Goal: Book appointment/travel/reservation

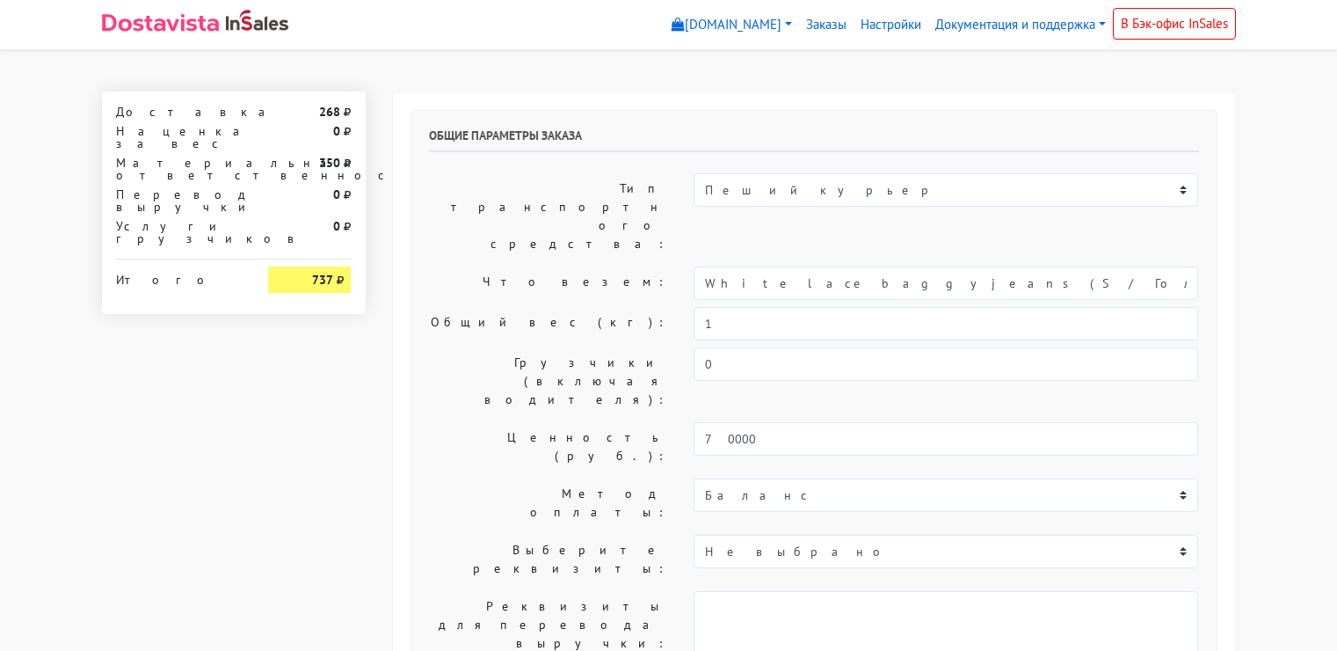
select select "12:00"
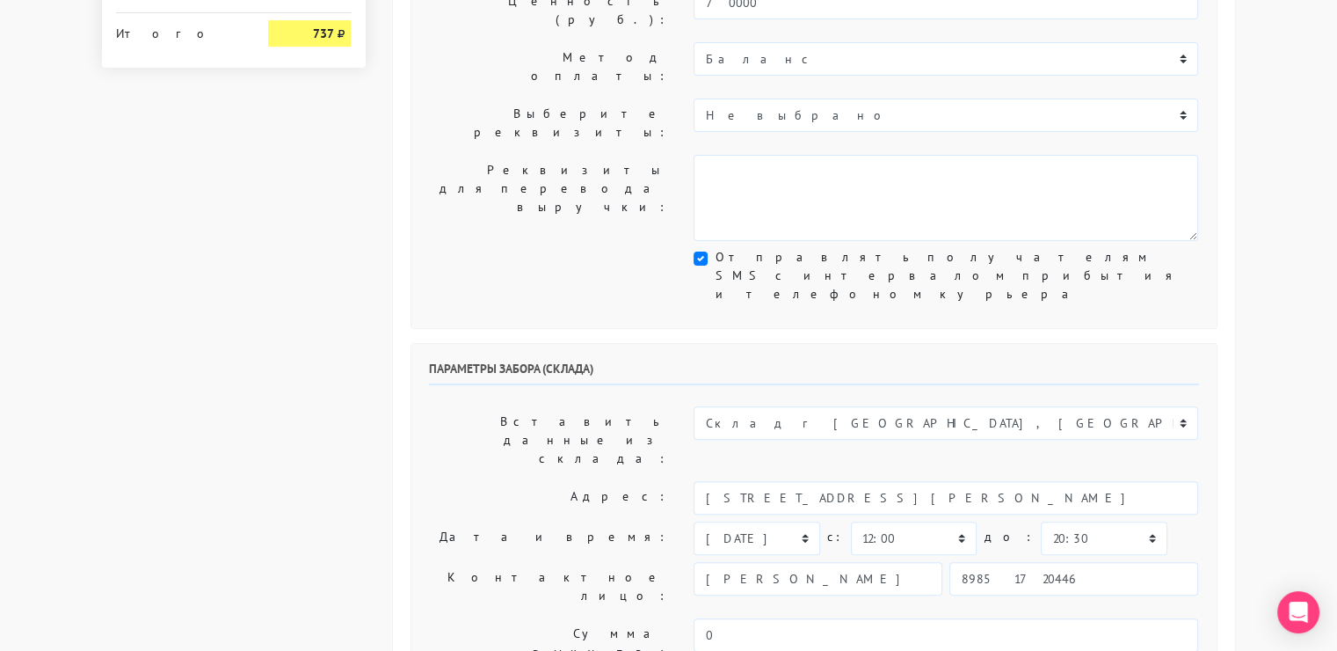
scroll to position [440, 0]
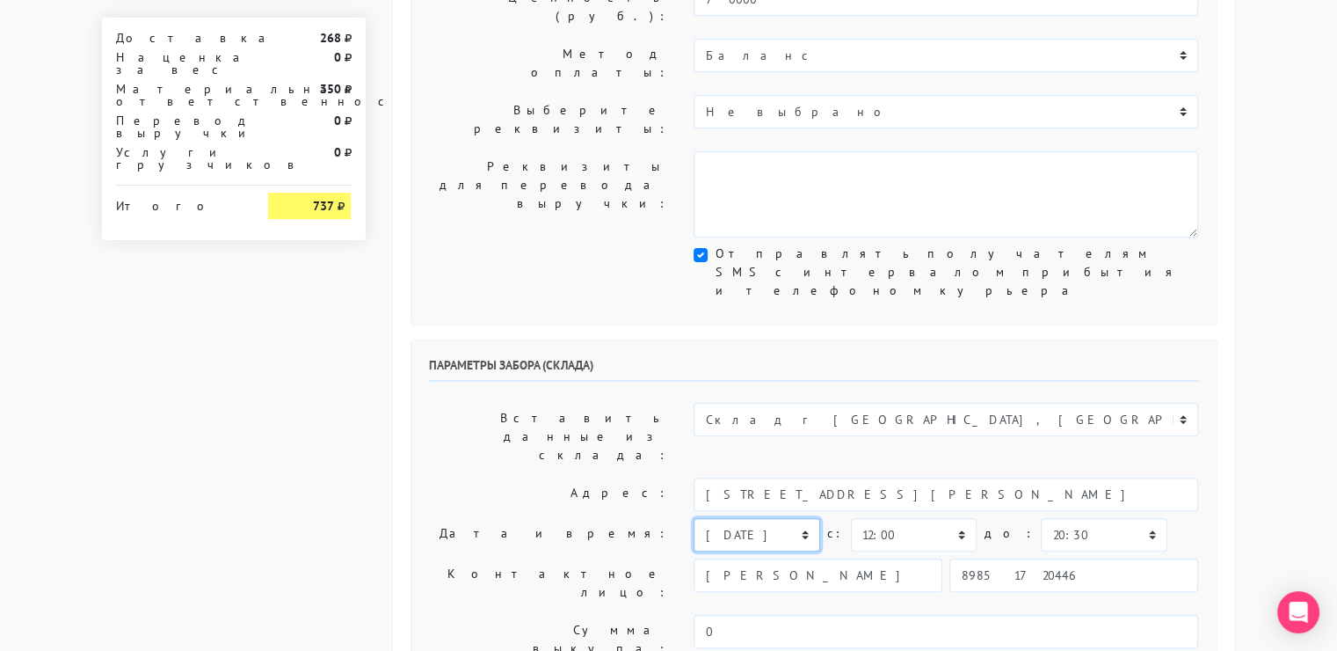
click at [804, 518] on select "[DATE] [DATE] [DATE] [DATE] [DATE] [DATE] [DATE] [DATE] [DATE]" at bounding box center [757, 534] width 126 height 33
select select "[DATE]"
click at [694, 518] on select "[DATE] [DATE] [DATE] [DATE] [DATE] [DATE] [DATE] [DATE] [DATE]" at bounding box center [757, 534] width 126 height 33
click at [952, 518] on select "00:00 00:30 01:00 01:30 02:00 02:30 03:00 03:30 04:00 04:30 05:00 05:30 06:00 0…" at bounding box center [914, 534] width 126 height 33
select select "12:30"
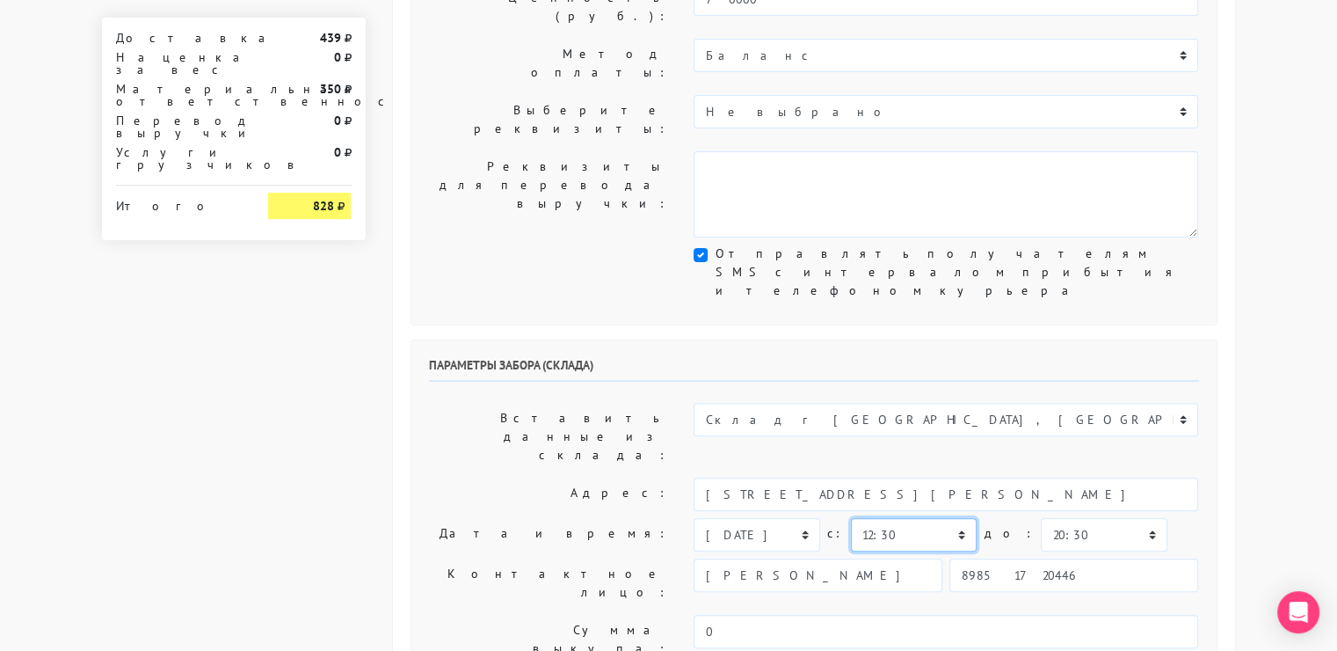
click at [851, 518] on select "00:00 00:30 01:00 01:30 02:00 02:30 03:00 03:30 04:00 04:30 05:00 05:30 06:00 0…" at bounding box center [914, 534] width 126 height 33
click at [1111, 518] on select "00:00 00:30 01:00 01:30 02:00 02:30 03:00 03:30 04:00 04:30 05:00 05:30 06:00 0…" at bounding box center [1104, 534] width 126 height 33
select select "13:00"
click at [1041, 518] on select "00:00 00:30 01:00 01:30 02:00 02:30 03:00 03:30 04:00 04:30 05:00 05:30 06:00 0…" at bounding box center [1104, 534] width 126 height 33
click at [1199, 518] on div "[DATE] [DATE] [DATE] [DATE] [DATE] [DATE] [DATE]" at bounding box center [946, 534] width 531 height 33
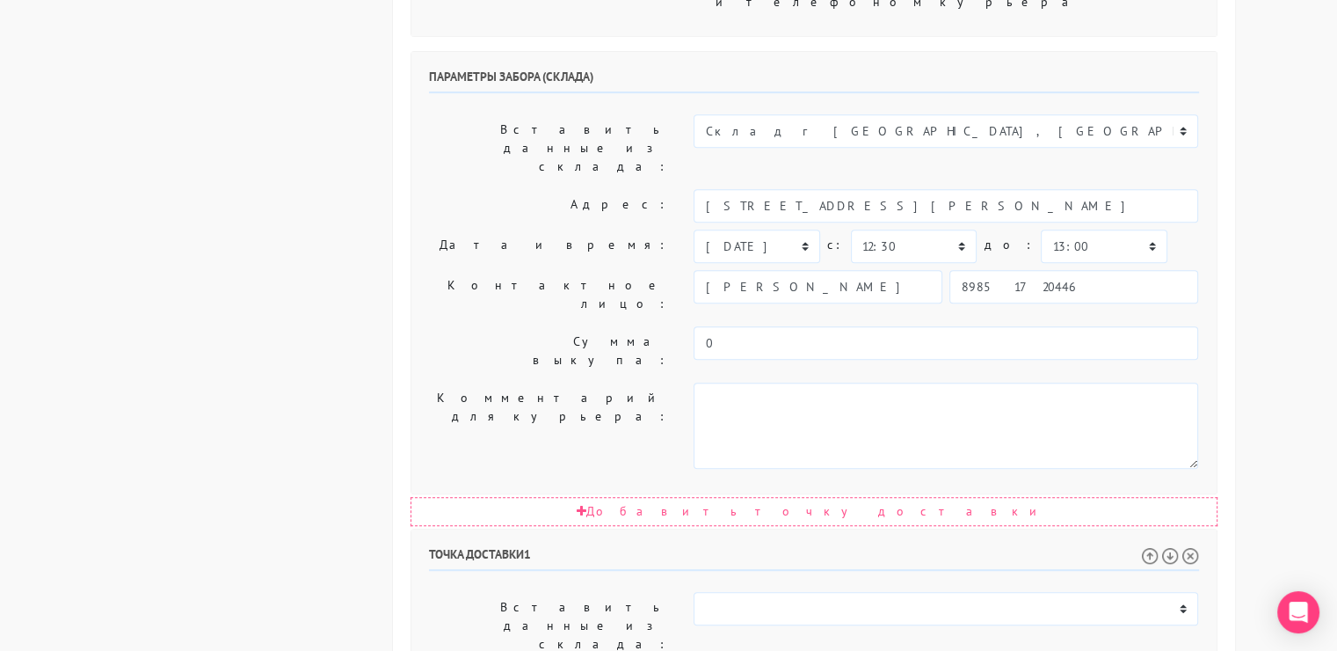
scroll to position [791, 0]
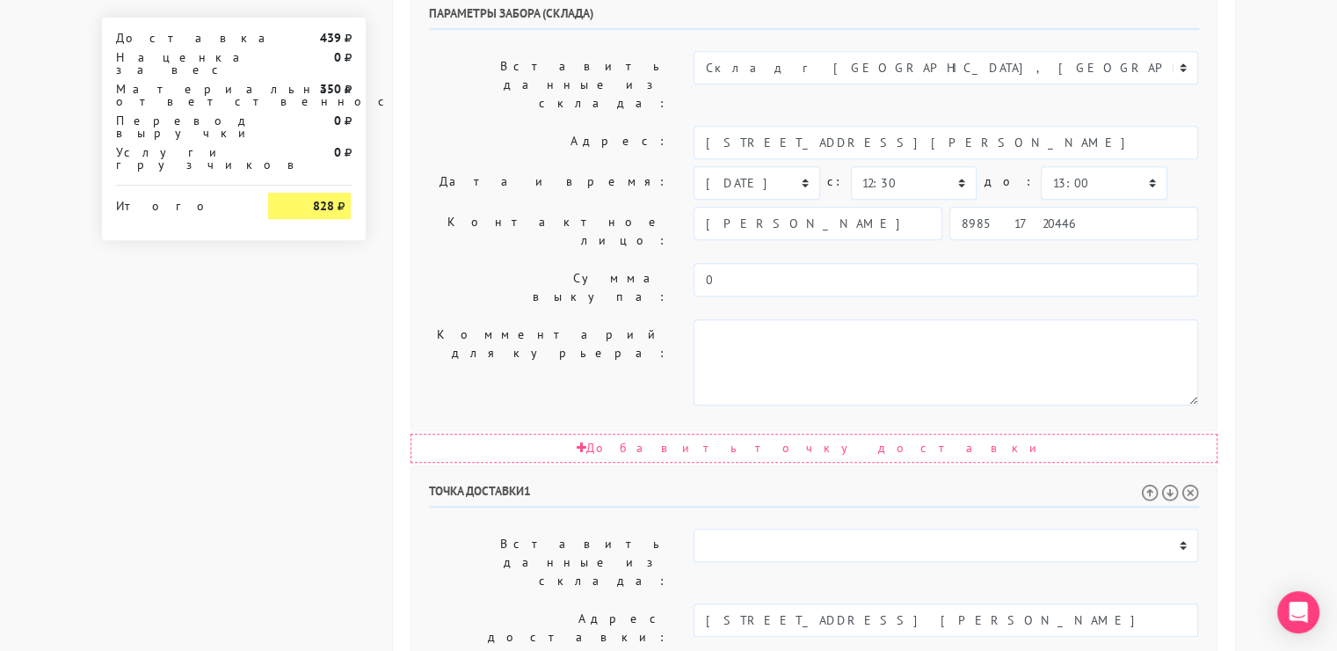
select select "16:00"
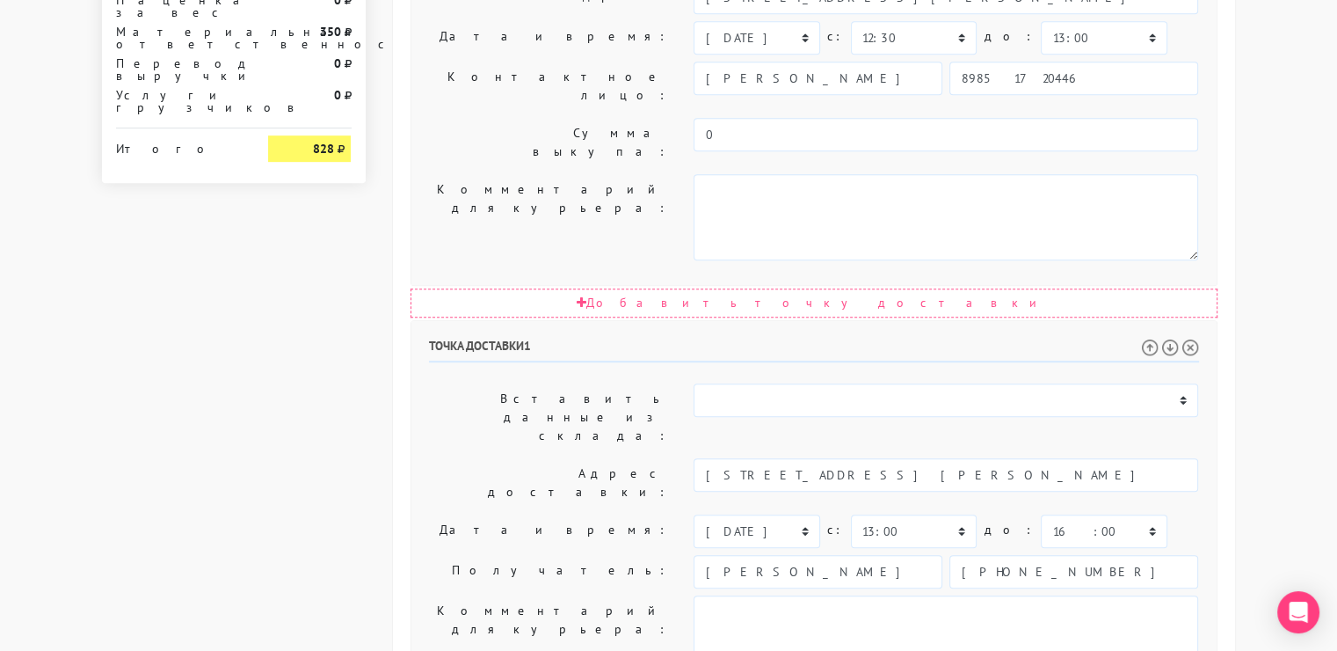
scroll to position [967, 0]
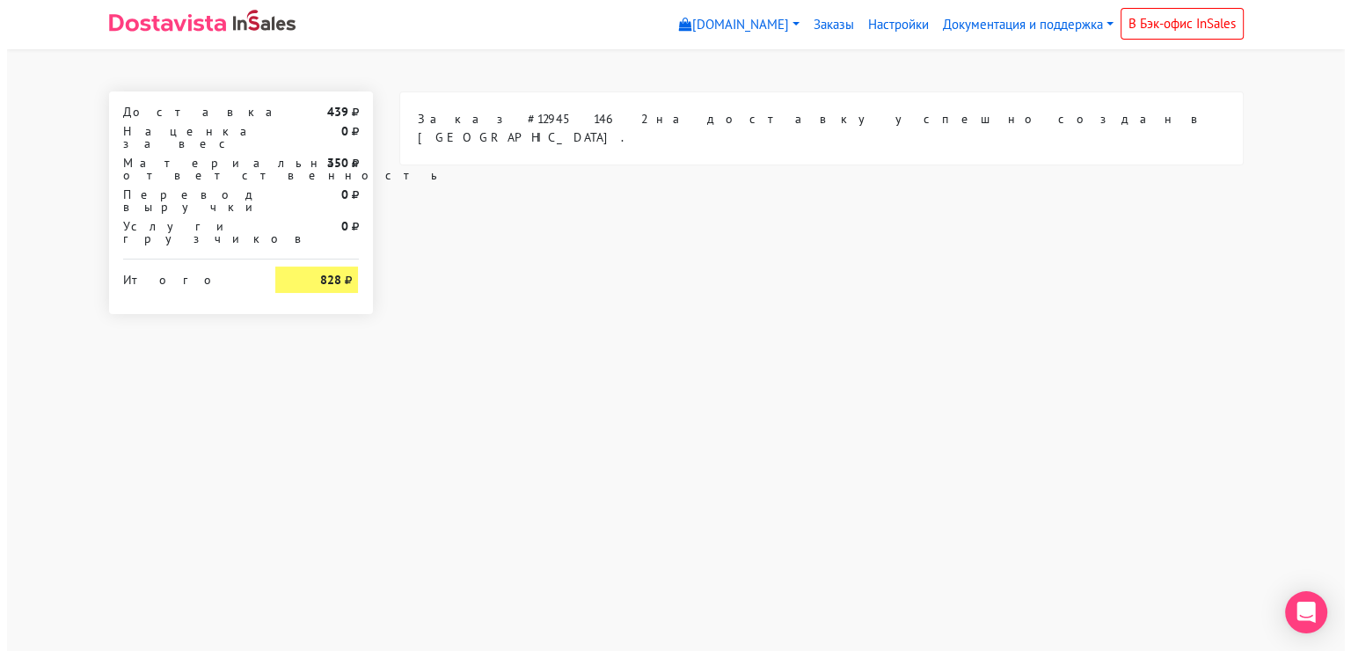
scroll to position [0, 0]
